Goal: Task Accomplishment & Management: Complete application form

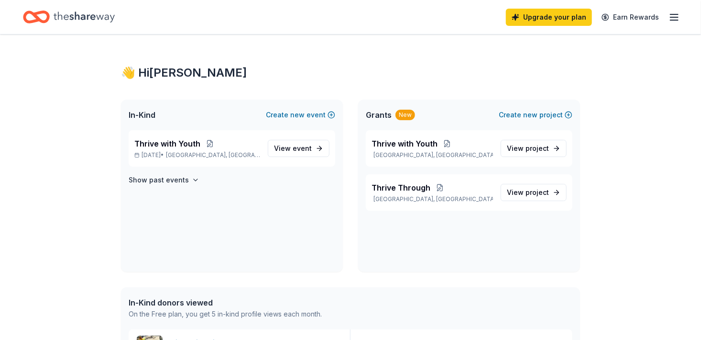
click at [319, 149] on link "View event" at bounding box center [299, 148] width 62 height 17
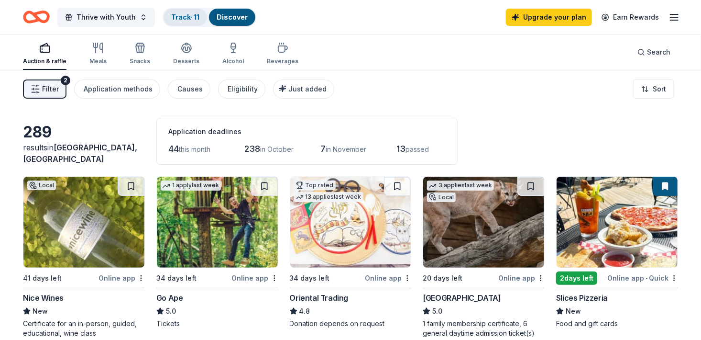
click at [178, 14] on link "Track · 11" at bounding box center [185, 17] width 28 height 8
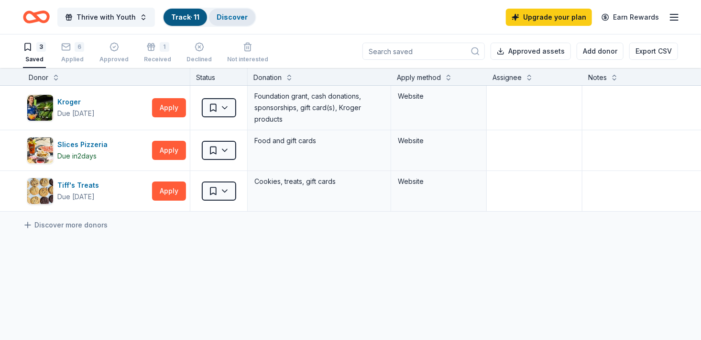
click at [230, 19] on link "Discover" at bounding box center [232, 17] width 31 height 8
click at [224, 18] on link "Discover" at bounding box center [232, 17] width 31 height 8
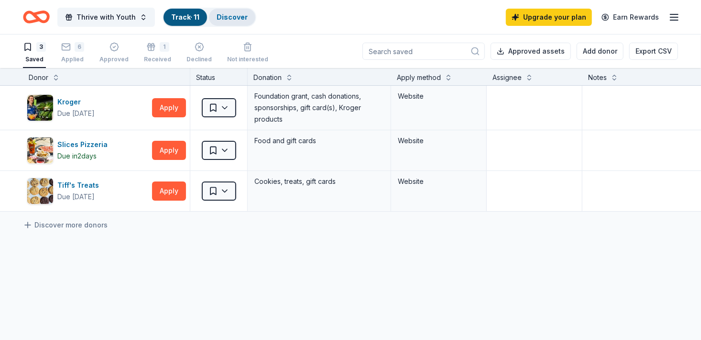
click at [224, 18] on link "Discover" at bounding box center [232, 17] width 31 height 8
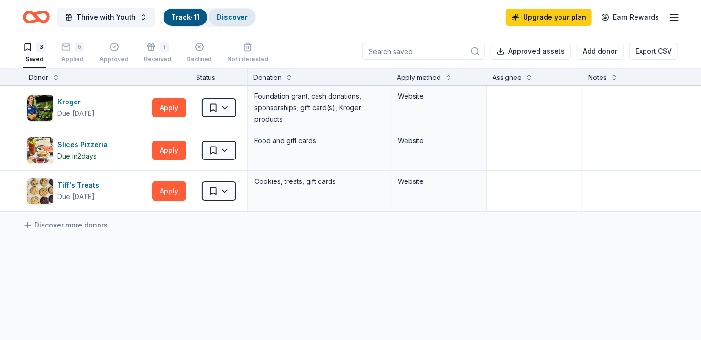
click at [229, 22] on div "Discover" at bounding box center [232, 17] width 46 height 17
click at [121, 20] on span "Thrive with Youth" at bounding box center [106, 16] width 59 height 11
click at [225, 11] on div "Discover" at bounding box center [232, 17] width 46 height 17
click at [131, 18] on span "Thrive with Youth" at bounding box center [106, 16] width 59 height 11
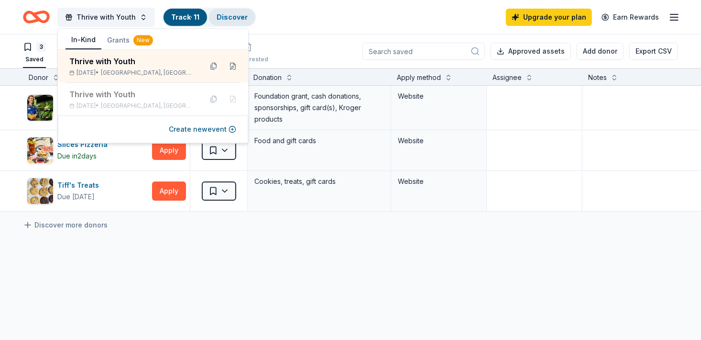
click at [220, 14] on link "Discover" at bounding box center [232, 17] width 31 height 8
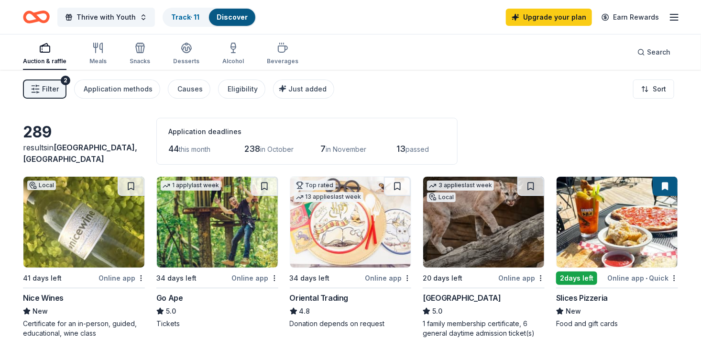
click at [65, 211] on img at bounding box center [83, 222] width 121 height 91
click at [226, 218] on img at bounding box center [217, 222] width 121 height 91
click at [374, 238] on img at bounding box center [350, 222] width 121 height 91
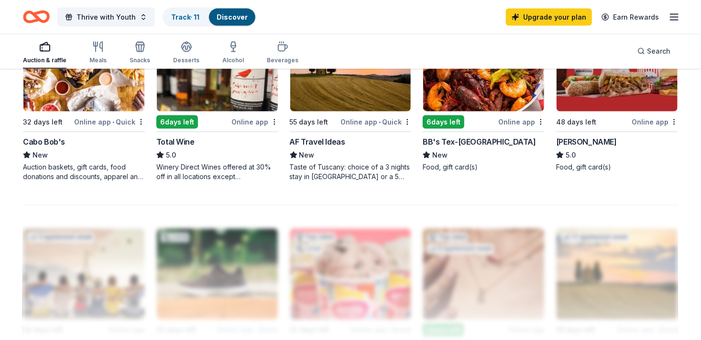
scroll to position [713, 0]
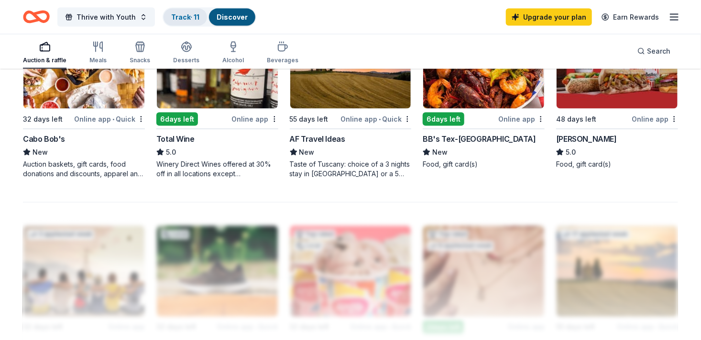
click at [182, 14] on link "Track · 11" at bounding box center [185, 17] width 28 height 8
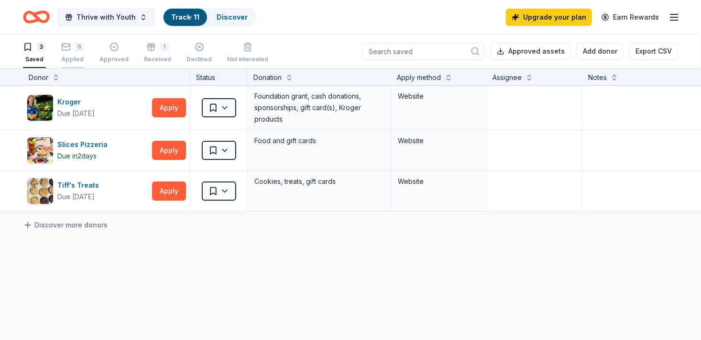
click at [71, 46] on div "6" at bounding box center [72, 47] width 23 height 10
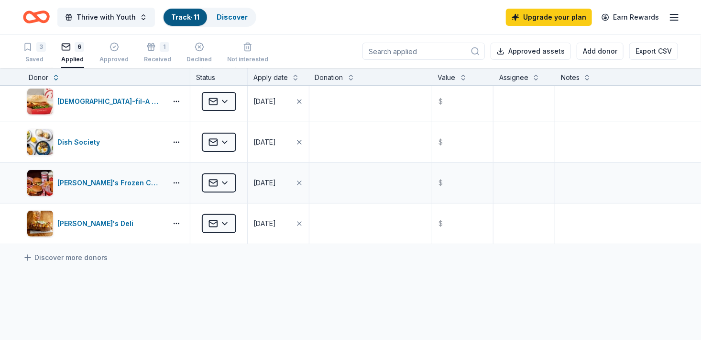
scroll to position [87, 0]
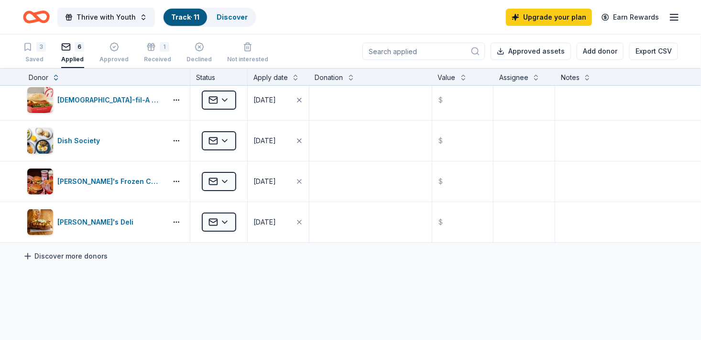
click at [50, 256] on link "Discover more donors" at bounding box center [65, 255] width 85 height 11
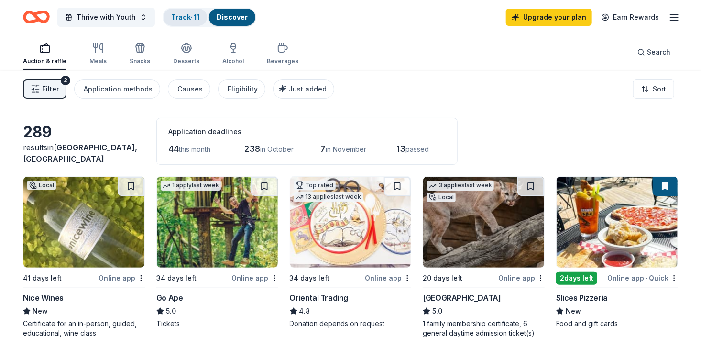
click at [186, 13] on link "Track · 11" at bounding box center [185, 17] width 28 height 8
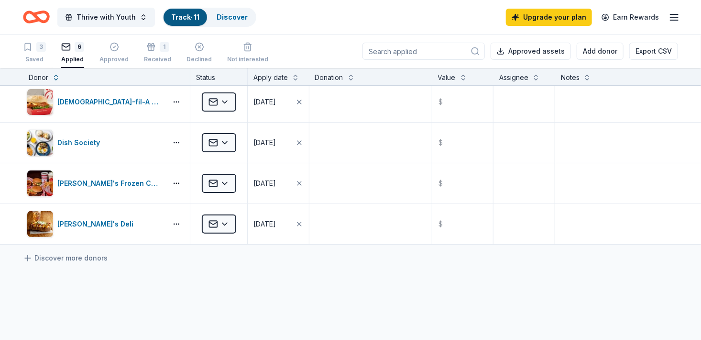
scroll to position [168, 0]
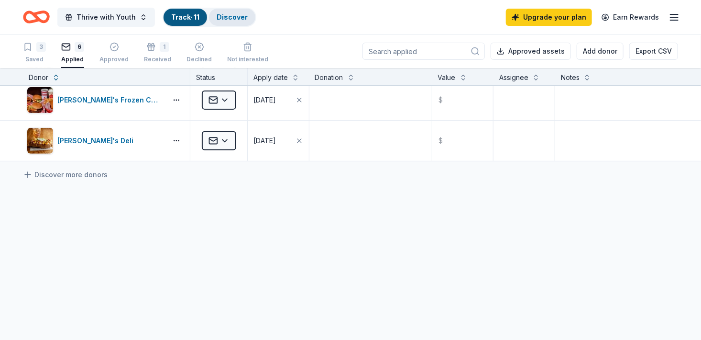
click at [230, 18] on link "Discover" at bounding box center [232, 17] width 31 height 8
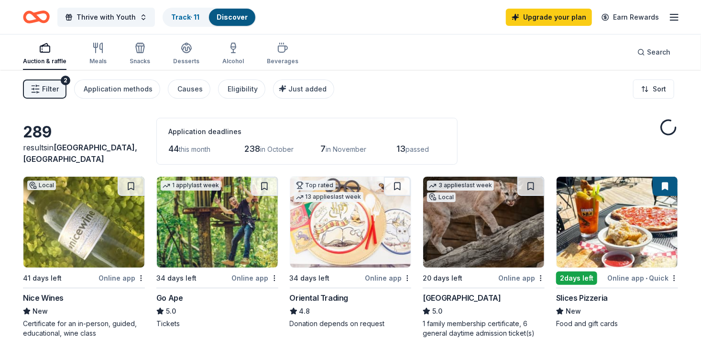
click at [79, 246] on img at bounding box center [83, 222] width 121 height 91
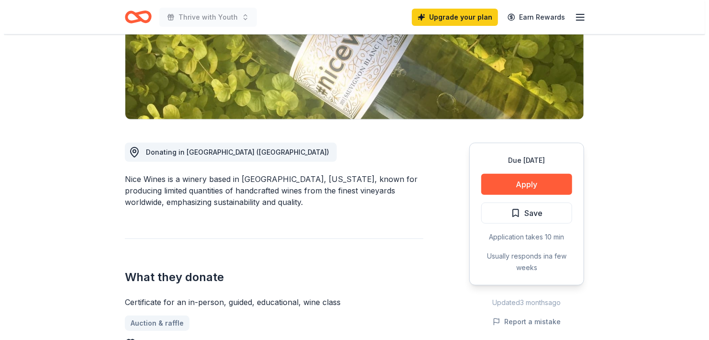
scroll to position [168, 0]
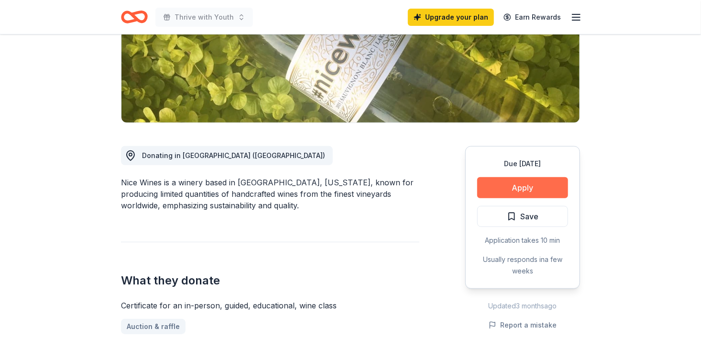
click at [511, 190] on button "Apply" at bounding box center [522, 187] width 91 height 21
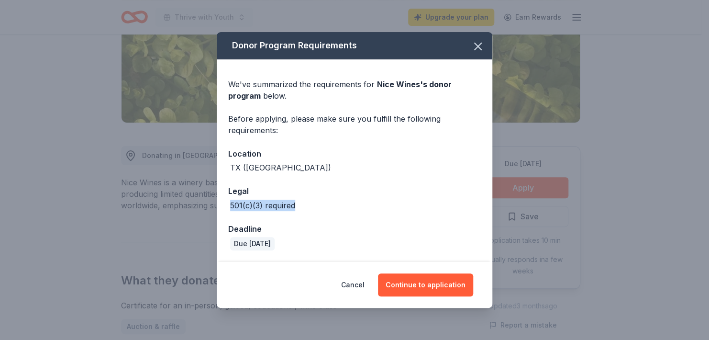
drag, startPoint x: 303, startPoint y: 206, endPoint x: 232, endPoint y: 206, distance: 71.3
click at [232, 206] on div "501(c)(3) required" at bounding box center [354, 204] width 253 height 11
copy div "501(c)(3) required"
click at [404, 188] on div "Legal" at bounding box center [354, 191] width 253 height 12
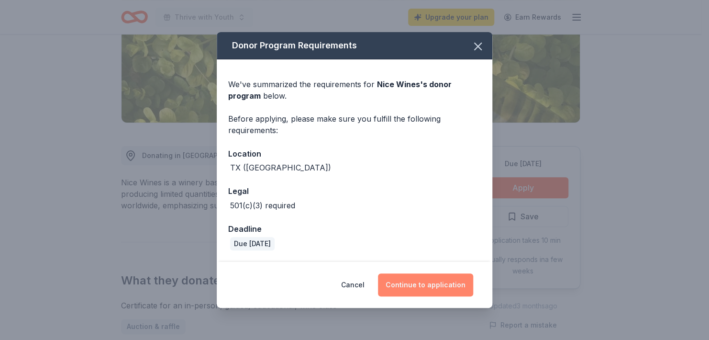
click at [411, 285] on button "Continue to application" at bounding box center [425, 284] width 95 height 23
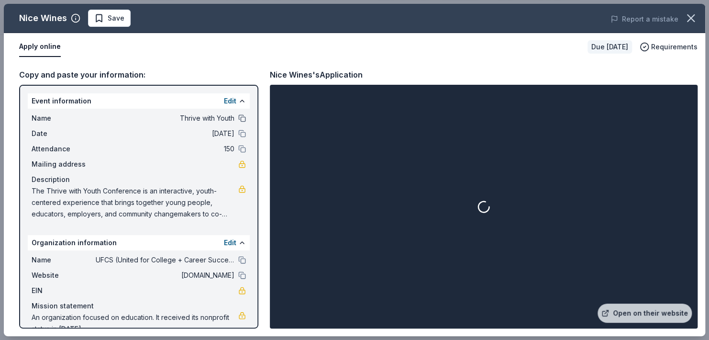
click at [238, 116] on button at bounding box center [242, 118] width 8 height 8
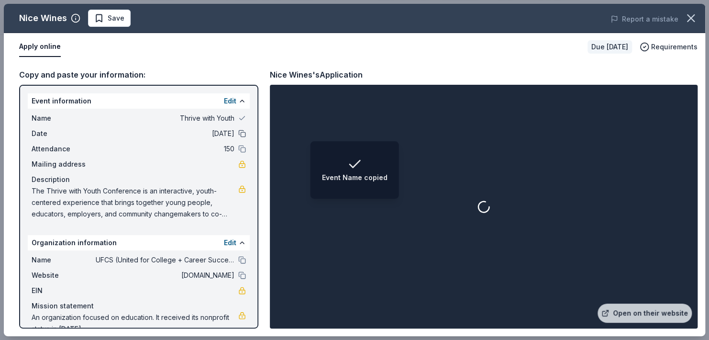
click at [238, 130] on button at bounding box center [242, 134] width 8 height 8
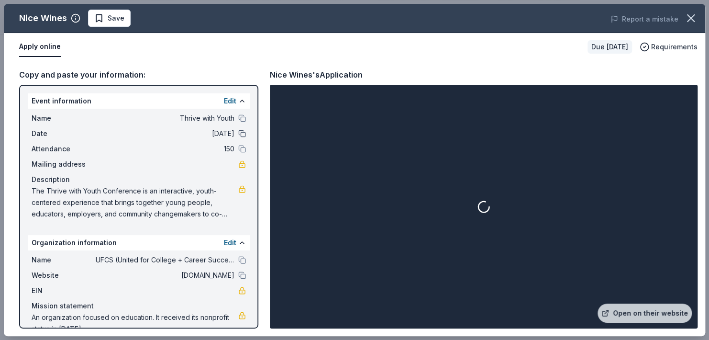
click at [238, 132] on button at bounding box center [242, 134] width 8 height 8
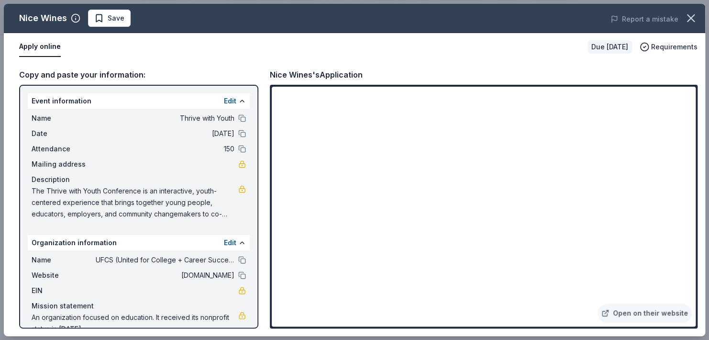
scroll to position [18, 0]
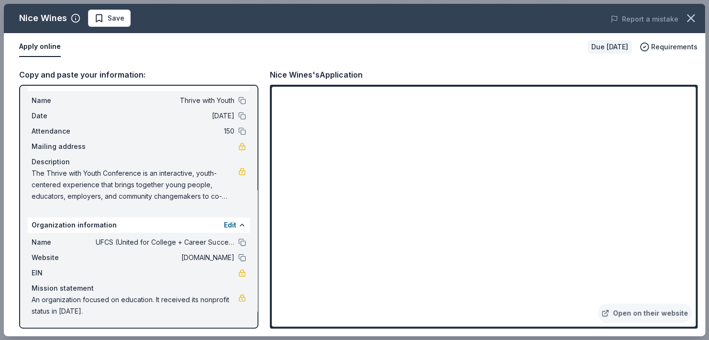
click at [33, 46] on button "Apply online" at bounding box center [40, 47] width 42 height 20
click at [663, 47] on span "Requirements" at bounding box center [674, 46] width 46 height 11
click at [40, 48] on button "Apply online" at bounding box center [40, 47] width 42 height 20
click at [642, 311] on link "Open on their website" at bounding box center [645, 312] width 94 height 19
click at [238, 97] on button at bounding box center [242, 101] width 8 height 8
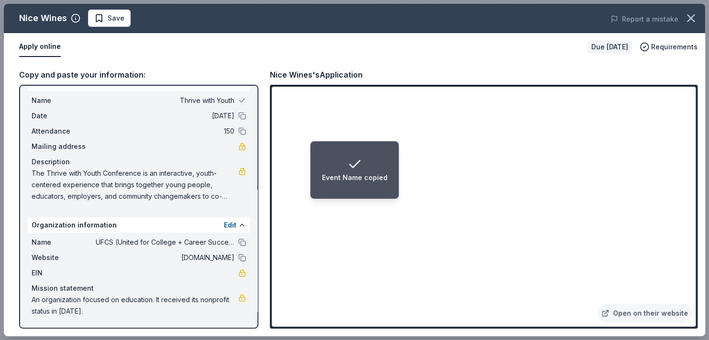
click at [238, 119] on div at bounding box center [242, 116] width 8 height 8
click at [238, 116] on button at bounding box center [242, 116] width 8 height 8
click at [238, 127] on button at bounding box center [242, 131] width 8 height 8
click at [238, 239] on button at bounding box center [242, 242] width 8 height 8
click at [238, 255] on button at bounding box center [242, 258] width 8 height 8
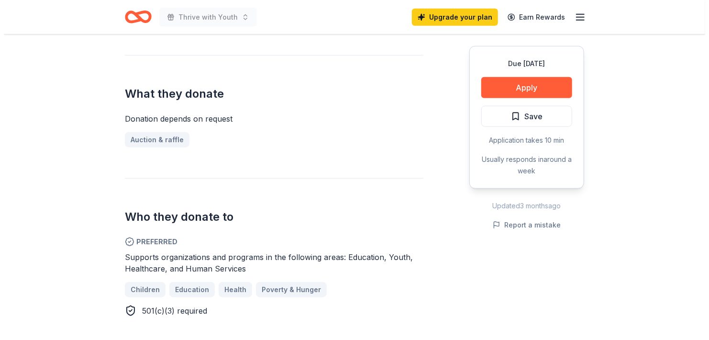
scroll to position [360, 0]
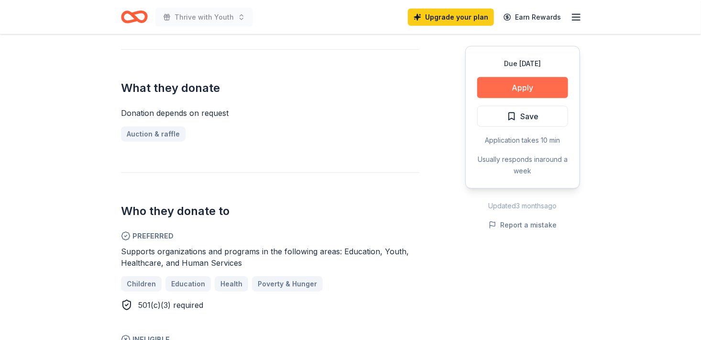
click at [526, 92] on button "Apply" at bounding box center [522, 87] width 91 height 21
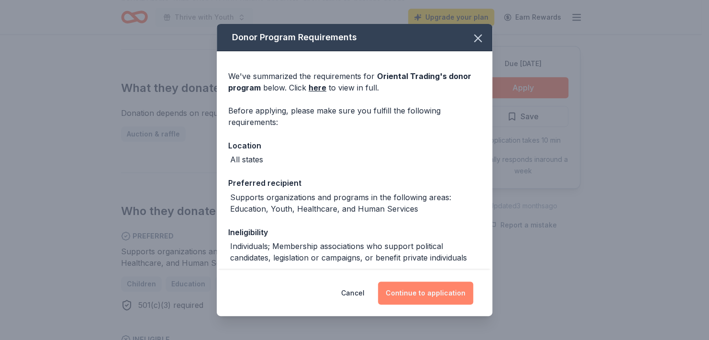
click at [416, 295] on button "Continue to application" at bounding box center [425, 292] width 95 height 23
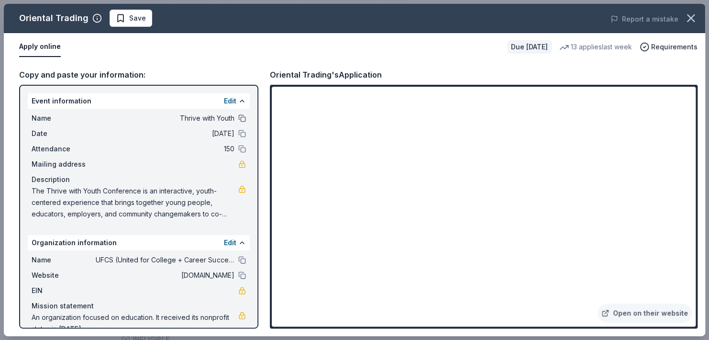
click at [238, 117] on button at bounding box center [242, 118] width 8 height 8
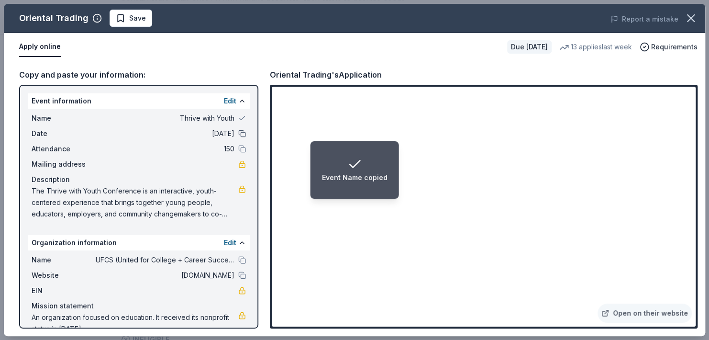
click at [238, 133] on button at bounding box center [242, 134] width 8 height 8
click at [238, 150] on button at bounding box center [242, 149] width 8 height 8
click at [238, 262] on button at bounding box center [242, 260] width 8 height 8
click at [238, 275] on button at bounding box center [242, 275] width 8 height 8
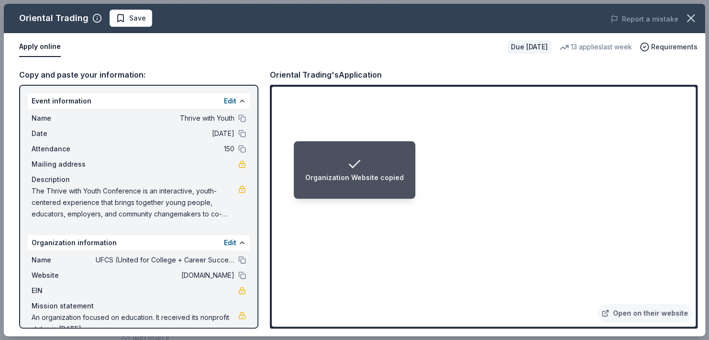
scroll to position [18, 0]
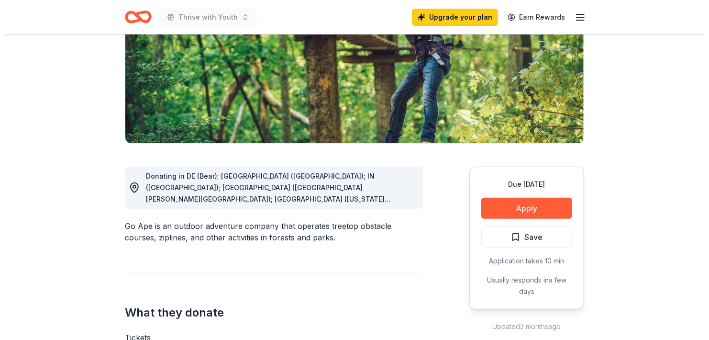
scroll to position [145, 0]
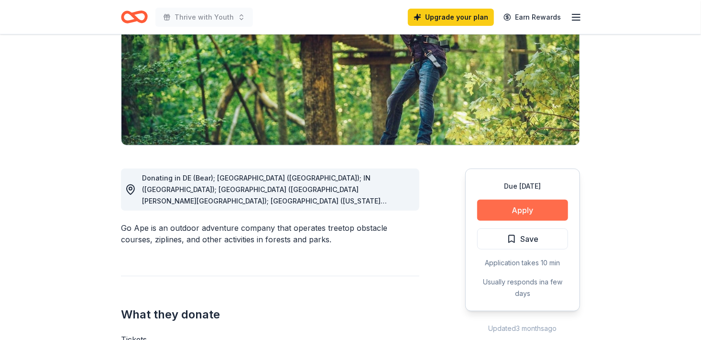
click at [560, 202] on button "Apply" at bounding box center [522, 209] width 91 height 21
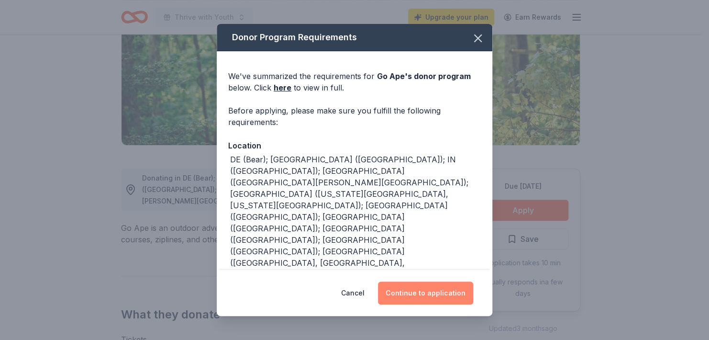
click at [448, 296] on button "Continue to application" at bounding box center [425, 292] width 95 height 23
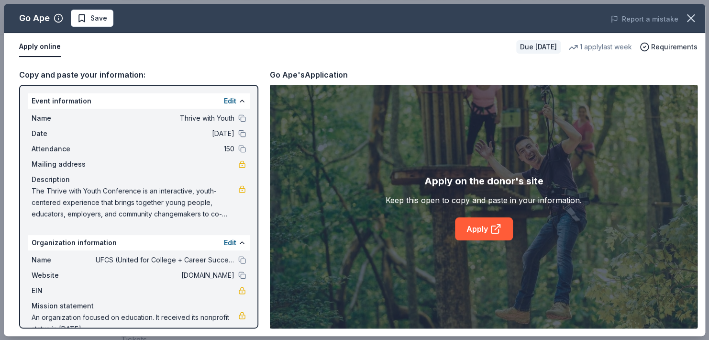
click at [235, 113] on div "Name Thrive with Youth" at bounding box center [139, 117] width 214 height 11
click at [238, 119] on button at bounding box center [242, 118] width 8 height 8
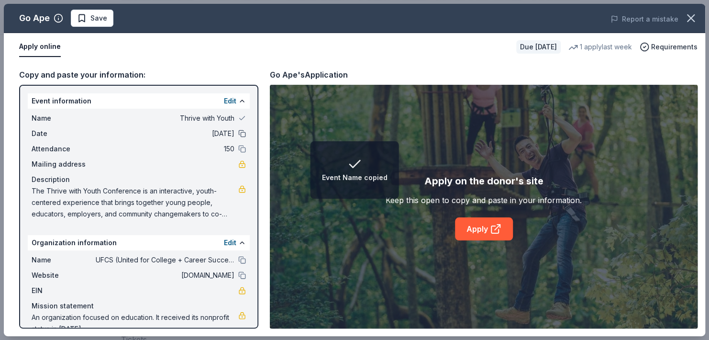
click at [238, 133] on button at bounding box center [242, 134] width 8 height 8
click at [238, 145] on button at bounding box center [242, 149] width 8 height 8
click at [238, 261] on button at bounding box center [242, 260] width 8 height 8
click at [238, 272] on button at bounding box center [242, 275] width 8 height 8
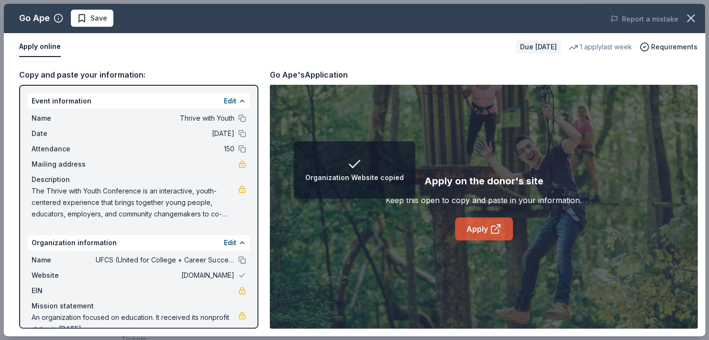
click at [473, 222] on link "Apply" at bounding box center [484, 228] width 58 height 23
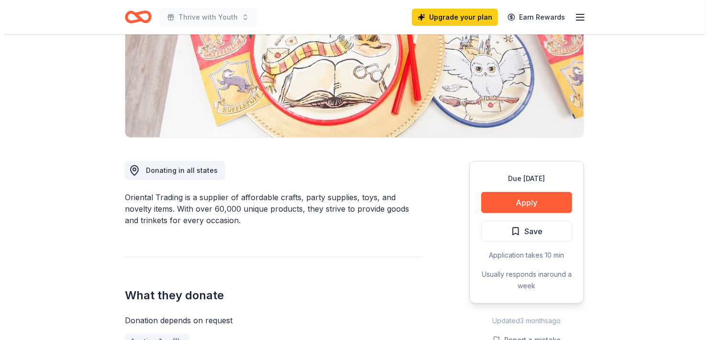
scroll to position [155, 0]
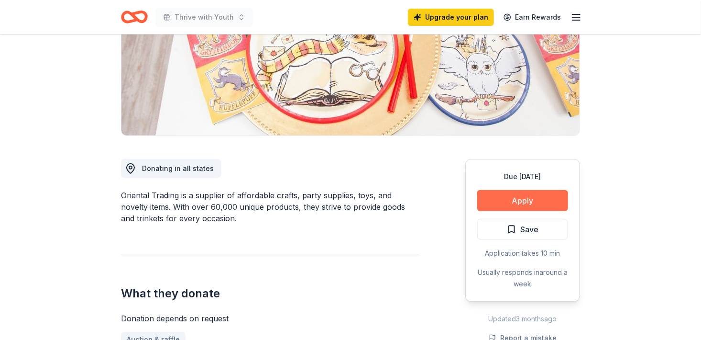
click at [545, 193] on button "Apply" at bounding box center [522, 200] width 91 height 21
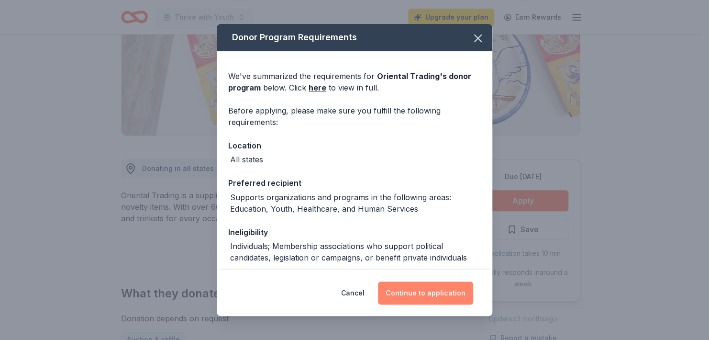
click at [429, 296] on button "Continue to application" at bounding box center [425, 292] width 95 height 23
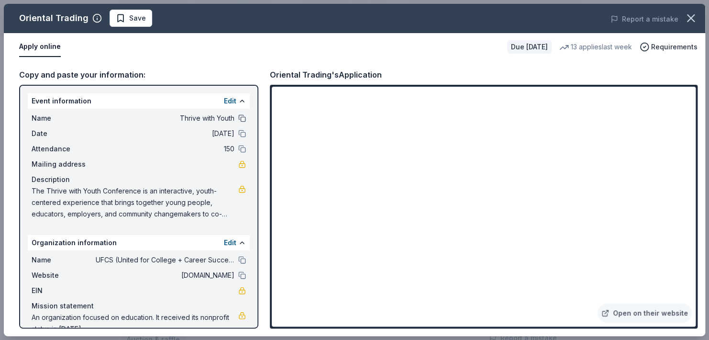
click at [238, 116] on button at bounding box center [242, 118] width 8 height 8
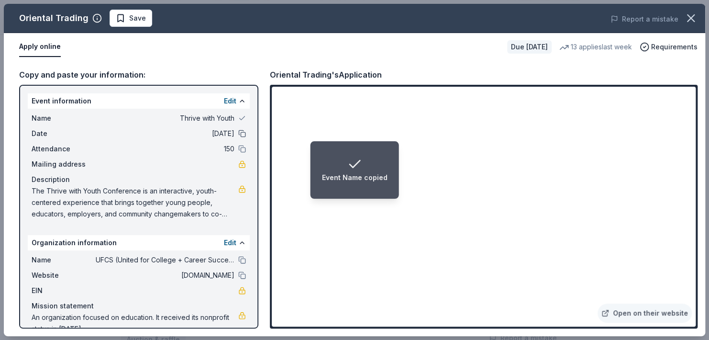
click at [238, 130] on button at bounding box center [242, 134] width 8 height 8
click at [238, 146] on button at bounding box center [242, 149] width 8 height 8
click at [238, 258] on button at bounding box center [242, 260] width 8 height 8
click at [237, 279] on div "Website [DOMAIN_NAME]" at bounding box center [139, 274] width 214 height 11
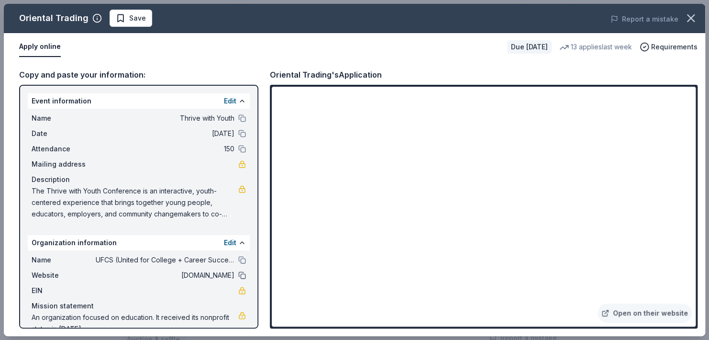
click at [238, 276] on button at bounding box center [242, 275] width 8 height 8
click at [238, 275] on button at bounding box center [242, 275] width 8 height 8
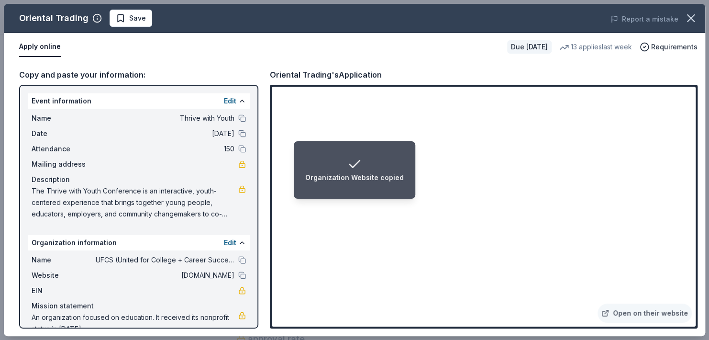
scroll to position [18, 0]
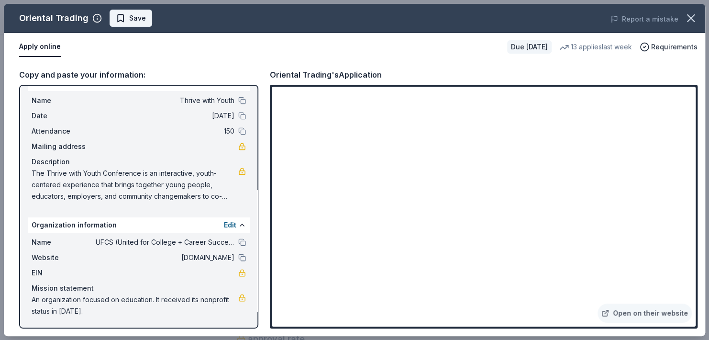
click at [124, 16] on span "Save" at bounding box center [131, 17] width 30 height 11
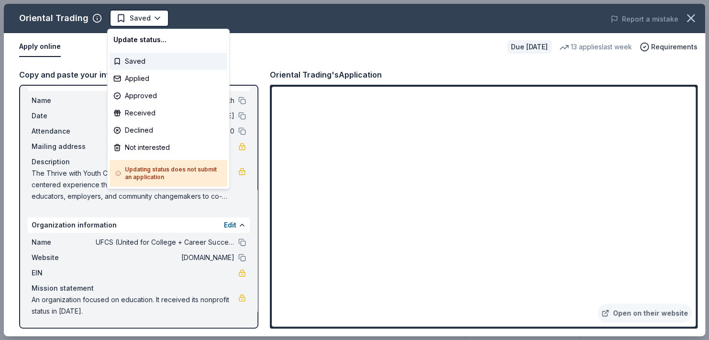
scroll to position [0, 0]
click at [138, 81] on div "Applied" at bounding box center [169, 78] width 118 height 17
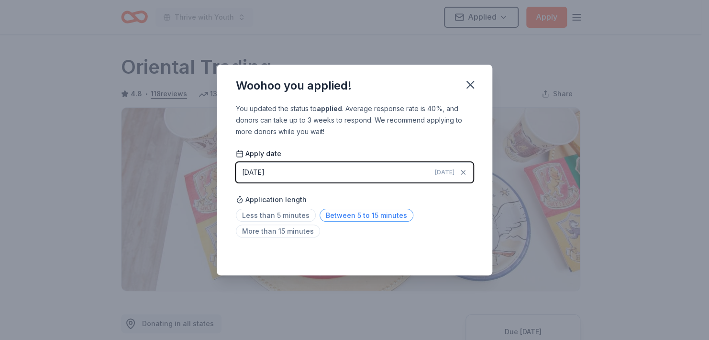
click at [351, 214] on span "Between 5 to 15 minutes" at bounding box center [367, 215] width 94 height 13
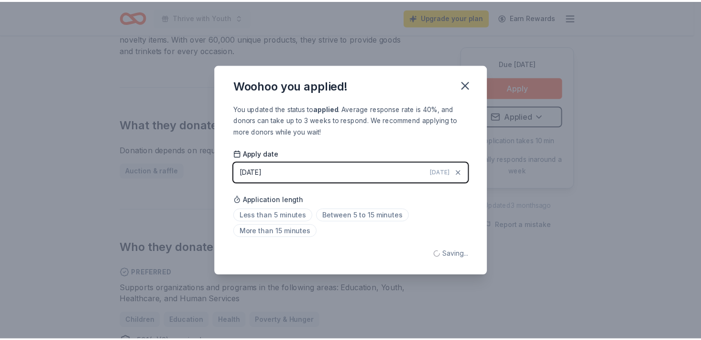
scroll to position [324, 0]
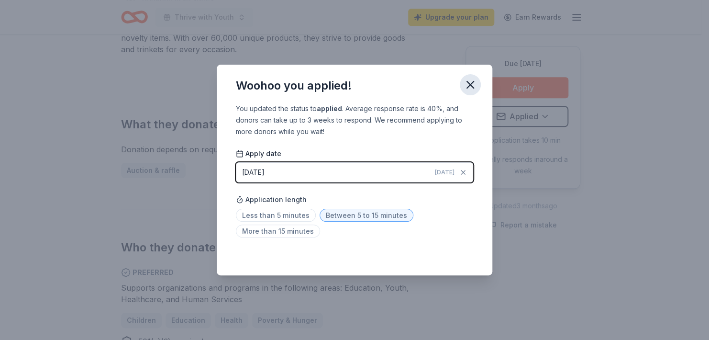
click at [467, 88] on icon "button" at bounding box center [470, 84] width 7 height 7
